Goal: Task Accomplishment & Management: Manage account settings

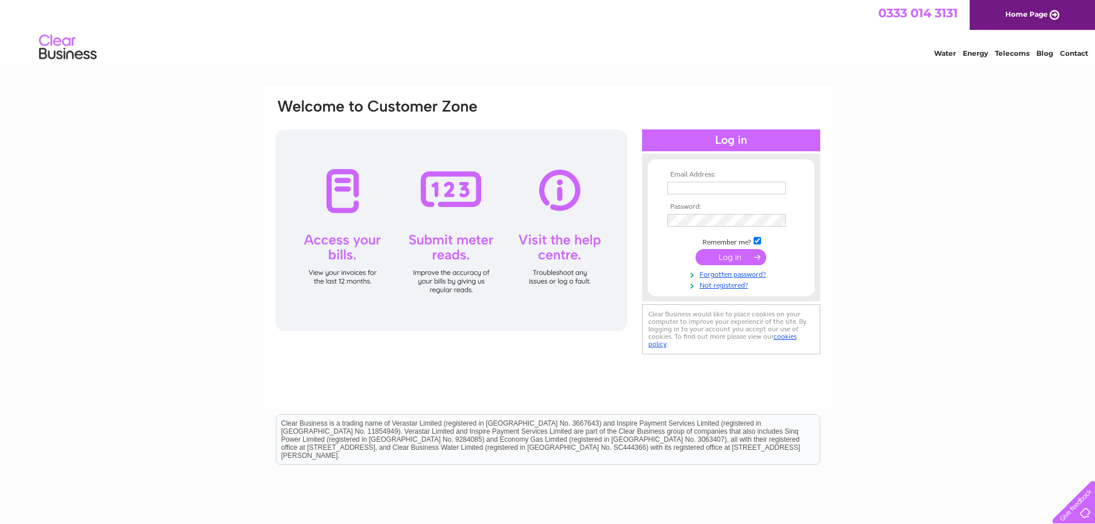
type input "[EMAIL_ADDRESS][DOMAIN_NAME]"
click at [720, 257] on input "submit" at bounding box center [731, 257] width 71 height 16
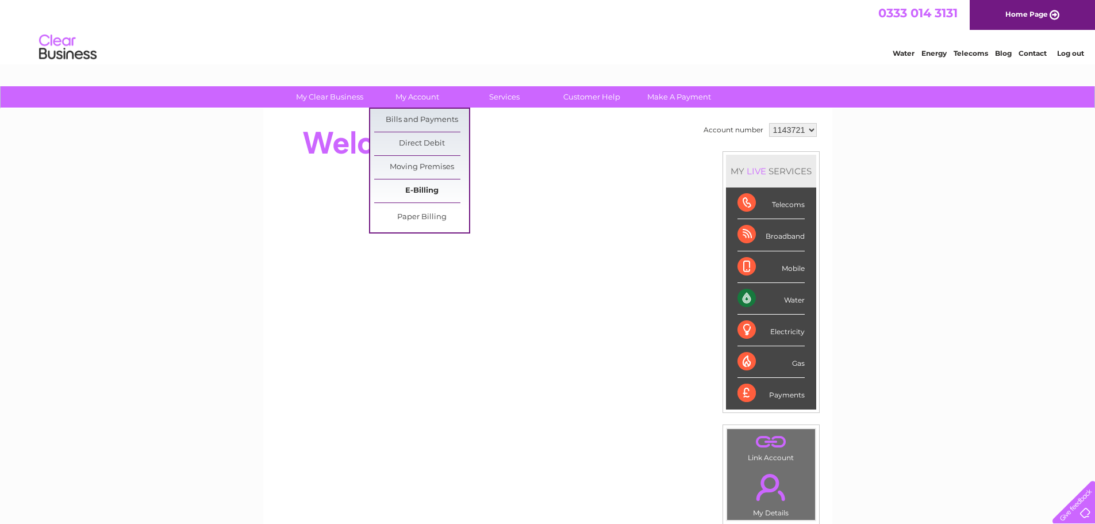
click at [417, 197] on link "E-Billing" at bounding box center [421, 190] width 95 height 23
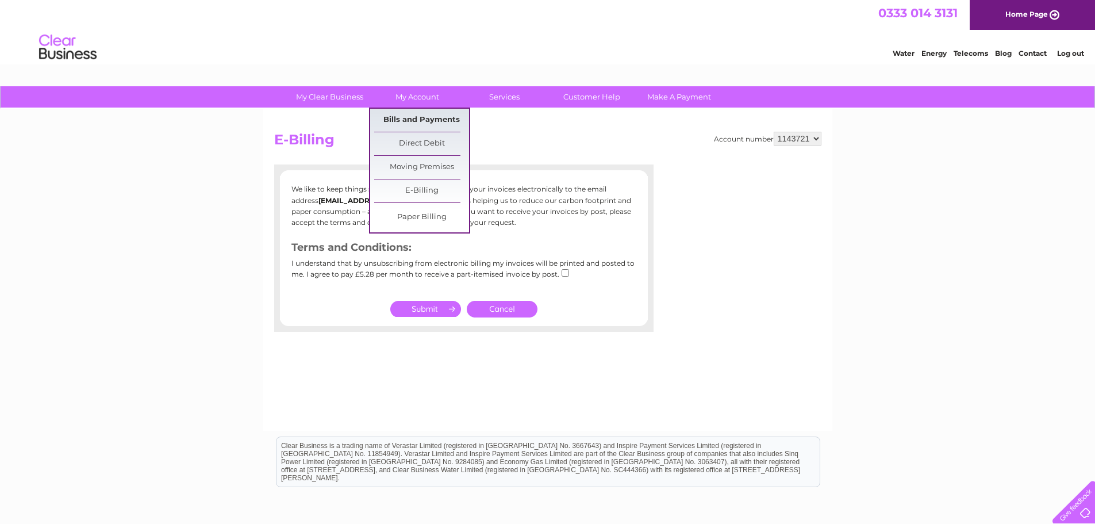
click at [403, 116] on link "Bills and Payments" at bounding box center [421, 120] width 95 height 23
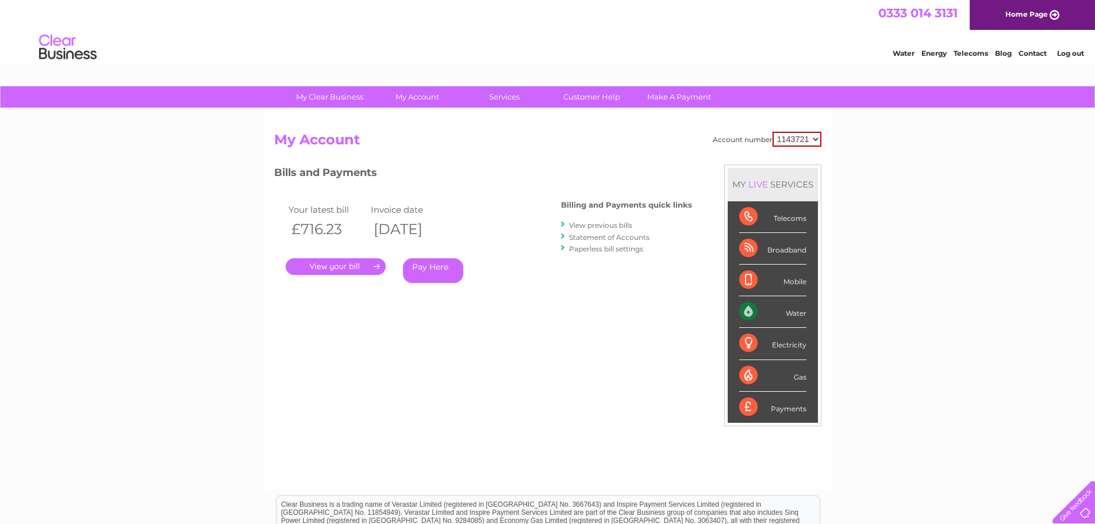
click at [343, 268] on link "." at bounding box center [336, 266] width 100 height 17
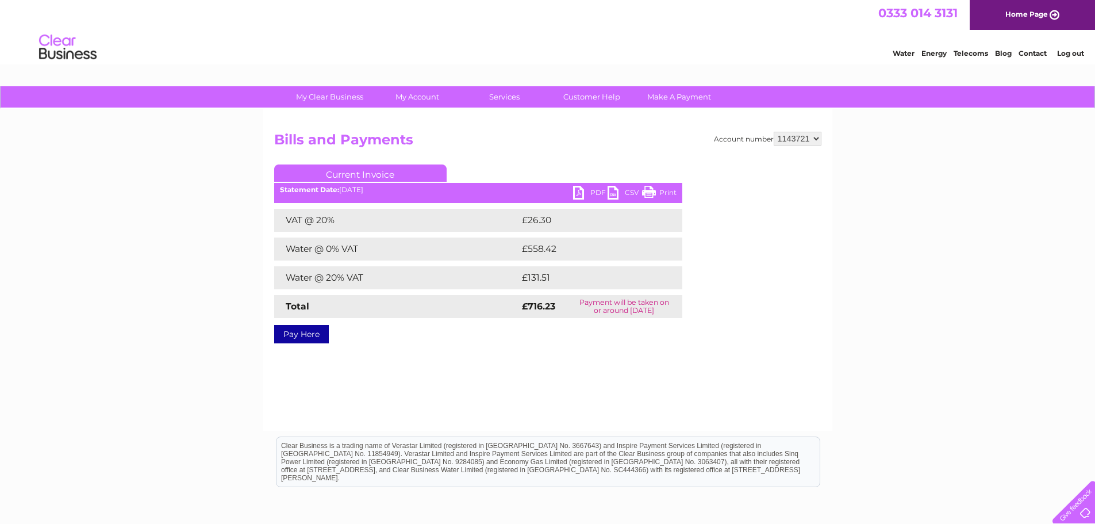
click at [583, 188] on link "PDF" at bounding box center [590, 194] width 34 height 17
